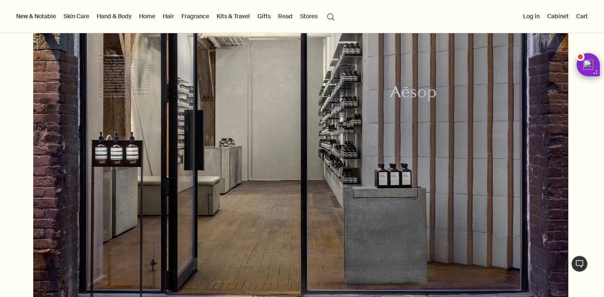
scroll to position [1224, 0]
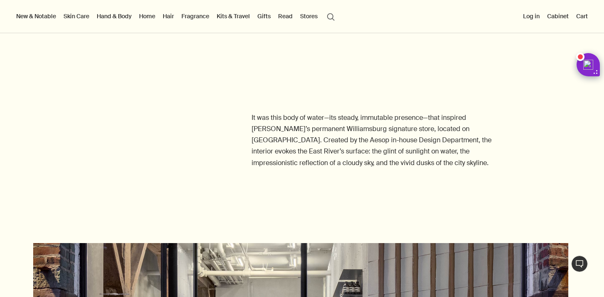
click at [267, 18] on link "Gifts" at bounding box center [264, 16] width 17 height 11
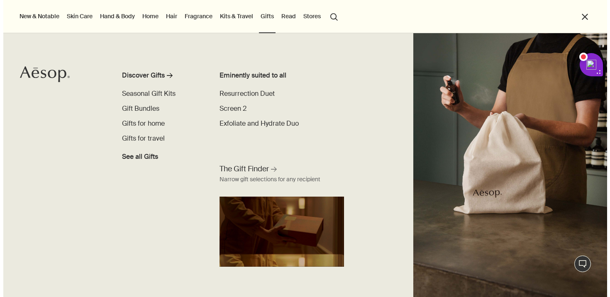
scroll to position [1228, 0]
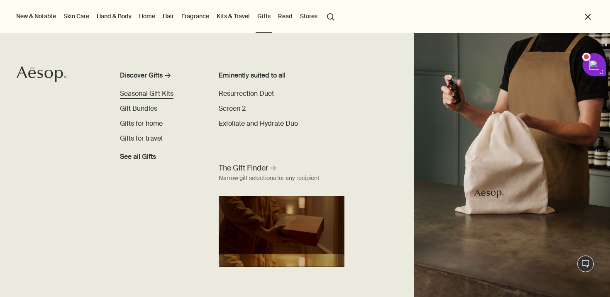
click at [151, 94] on span "Seasonal Gift Kits" at bounding box center [147, 93] width 54 height 9
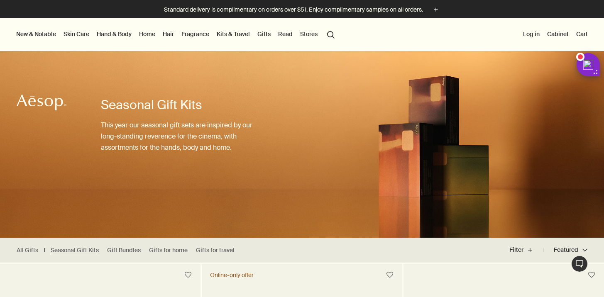
click at [264, 34] on link "Gifts" at bounding box center [264, 34] width 17 height 11
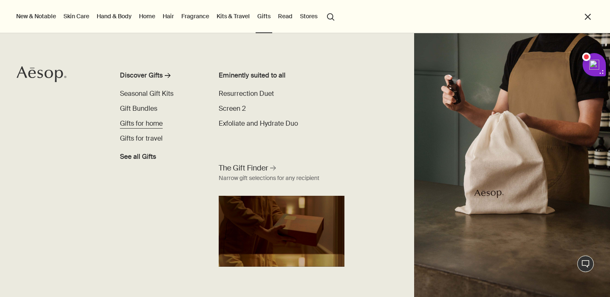
click at [143, 126] on span "Gifts for home" at bounding box center [141, 123] width 43 height 9
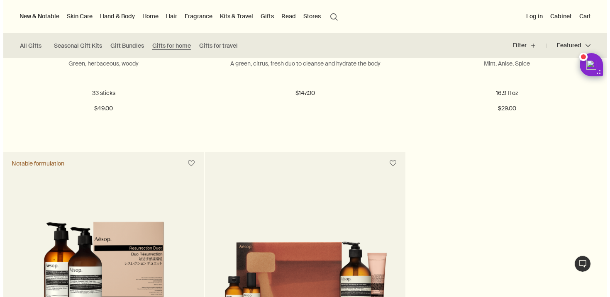
scroll to position [158, 0]
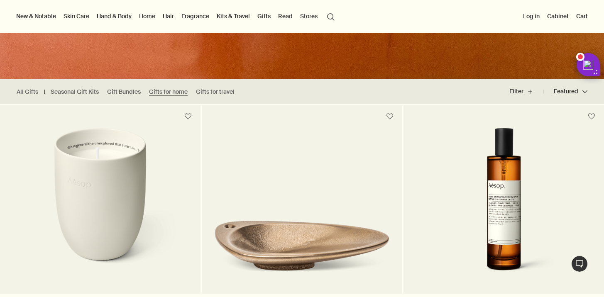
click at [102, 13] on link "Hand & Body" at bounding box center [114, 16] width 38 height 11
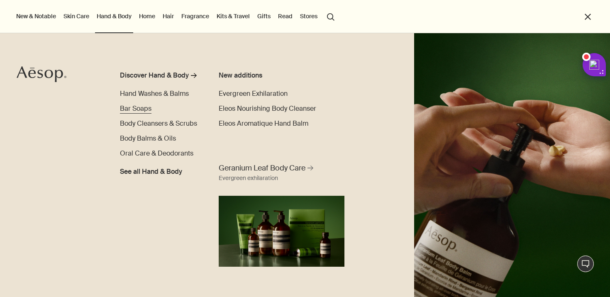
click at [147, 112] on span "Bar Soaps" at bounding box center [136, 108] width 32 height 9
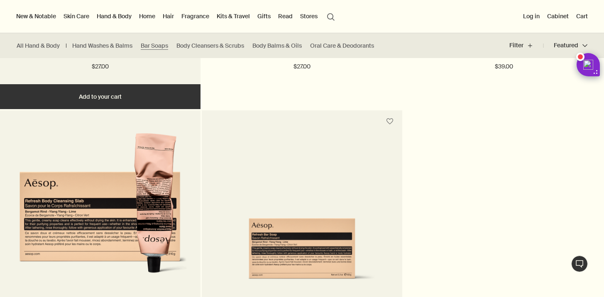
scroll to position [385, 0]
